Goal: Navigation & Orientation: Find specific page/section

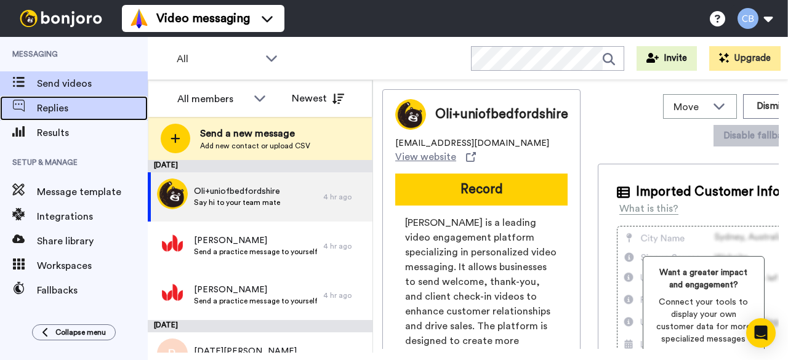
click at [55, 109] on span "Replies" at bounding box center [92, 108] width 111 height 15
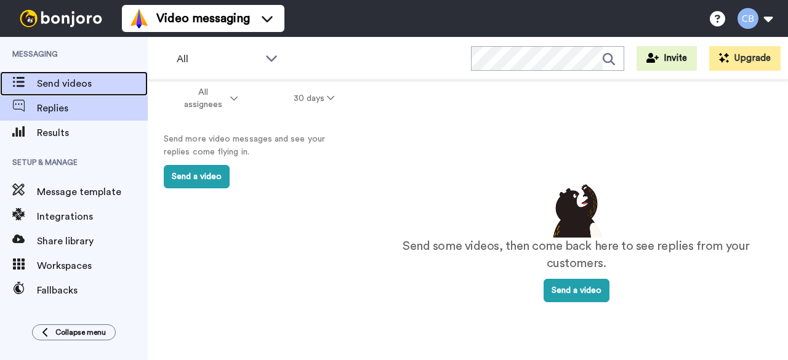
click at [73, 82] on span "Send videos" at bounding box center [92, 83] width 111 height 15
